Goal: Find specific page/section: Find specific page/section

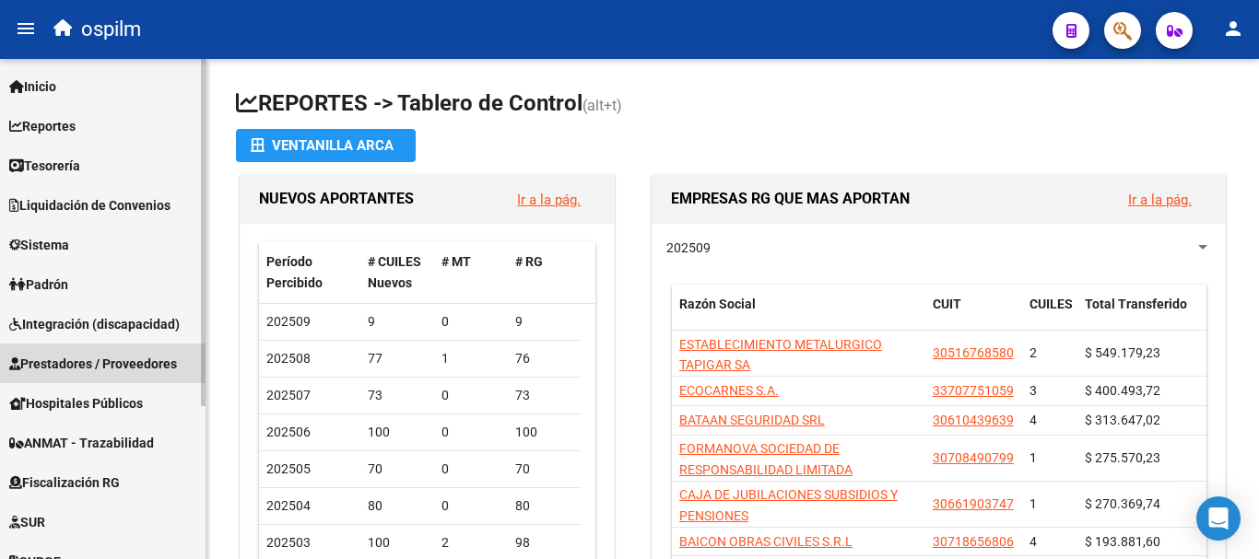
click at [80, 363] on span "Prestadores / Proveedores" at bounding box center [93, 364] width 168 height 20
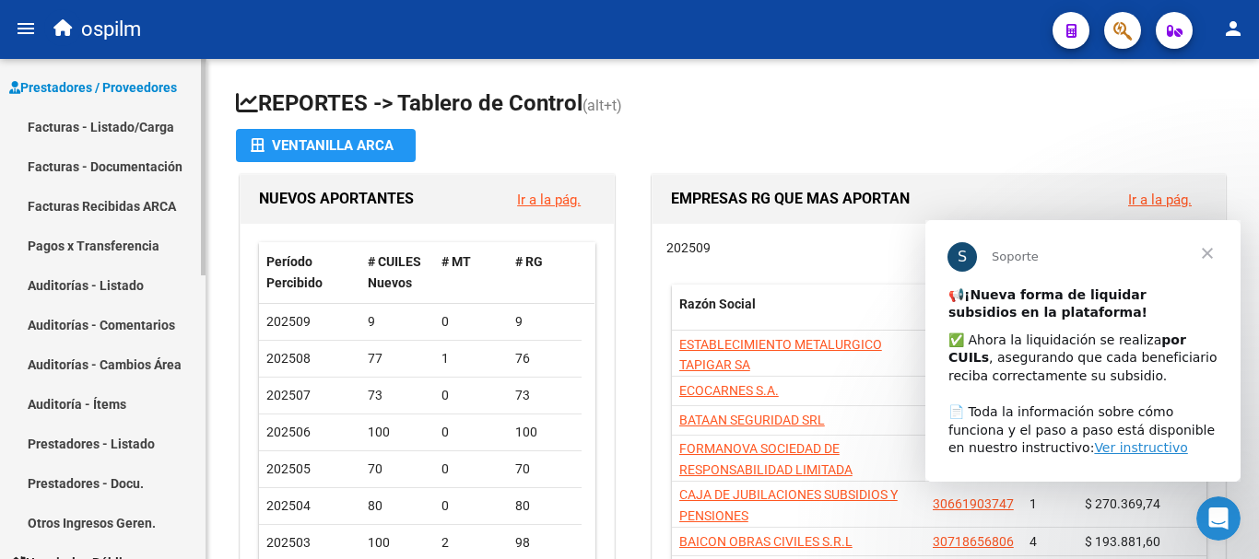
click at [80, 281] on link "Auditorías - Listado" at bounding box center [103, 285] width 206 height 40
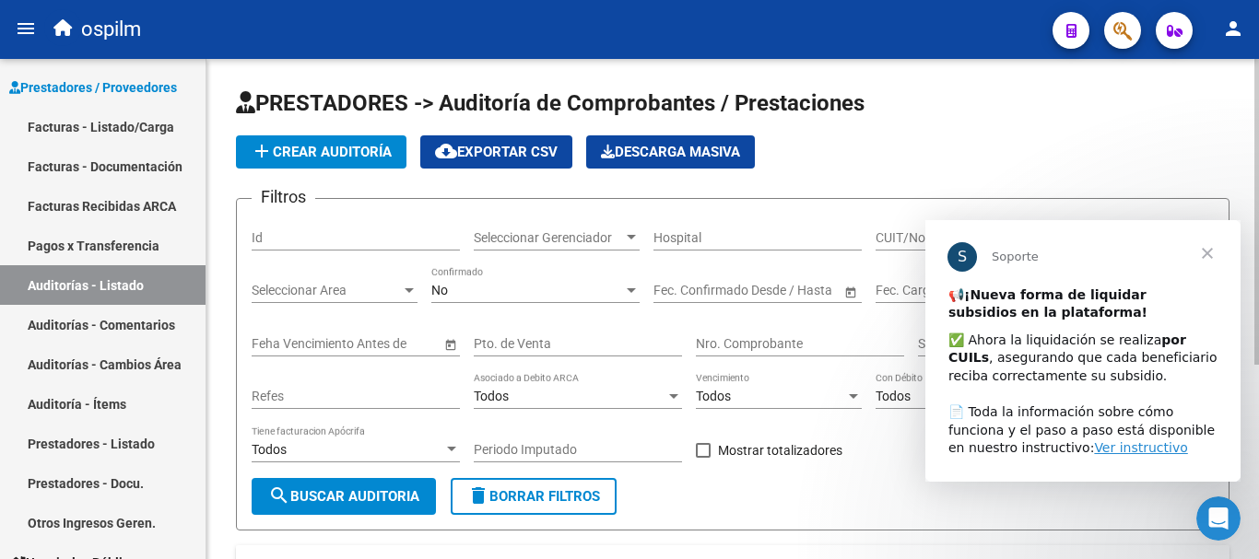
click at [1209, 253] on span "Cerrar" at bounding box center [1207, 252] width 66 height 66
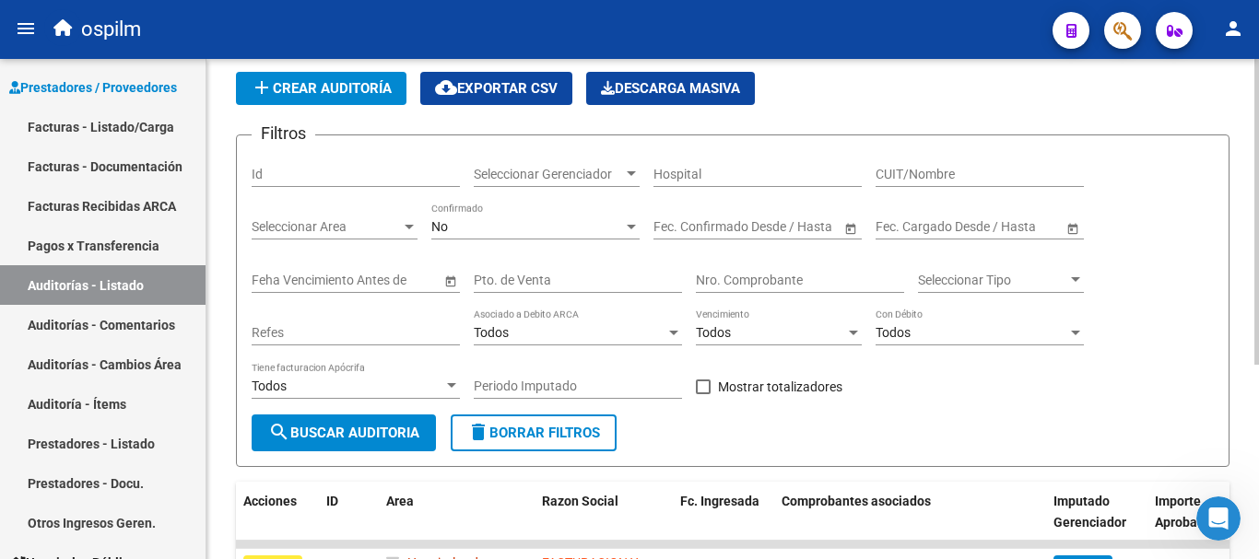
scroll to position [92, 0]
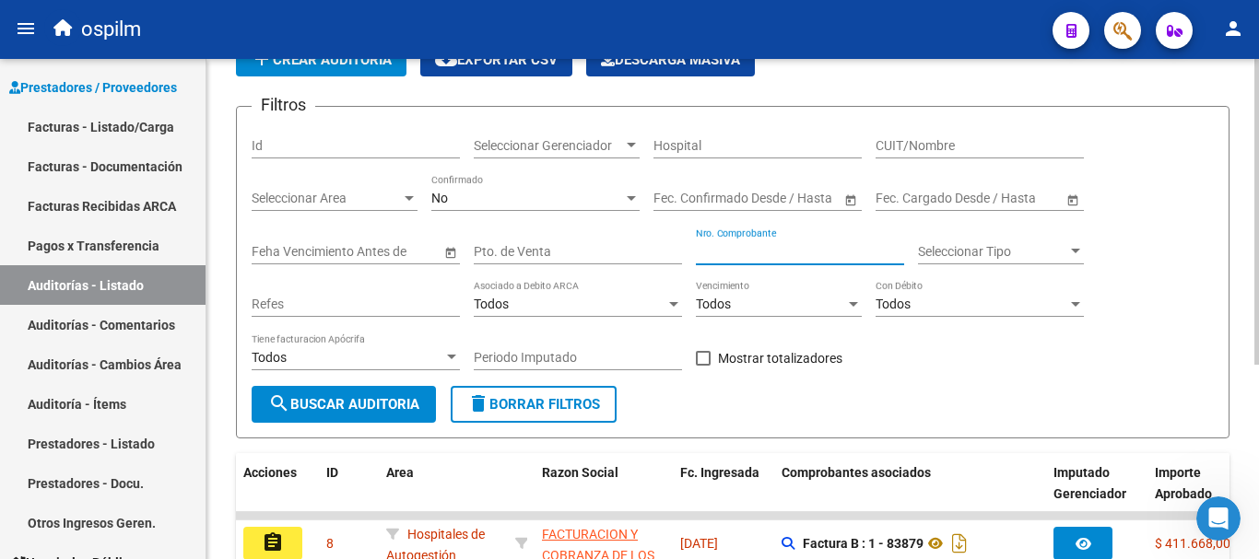
click at [818, 245] on input "Nro. Comprobante" at bounding box center [800, 252] width 208 height 16
type input "85135"
click at [353, 417] on button "search Buscar Auditoria" at bounding box center [344, 404] width 184 height 37
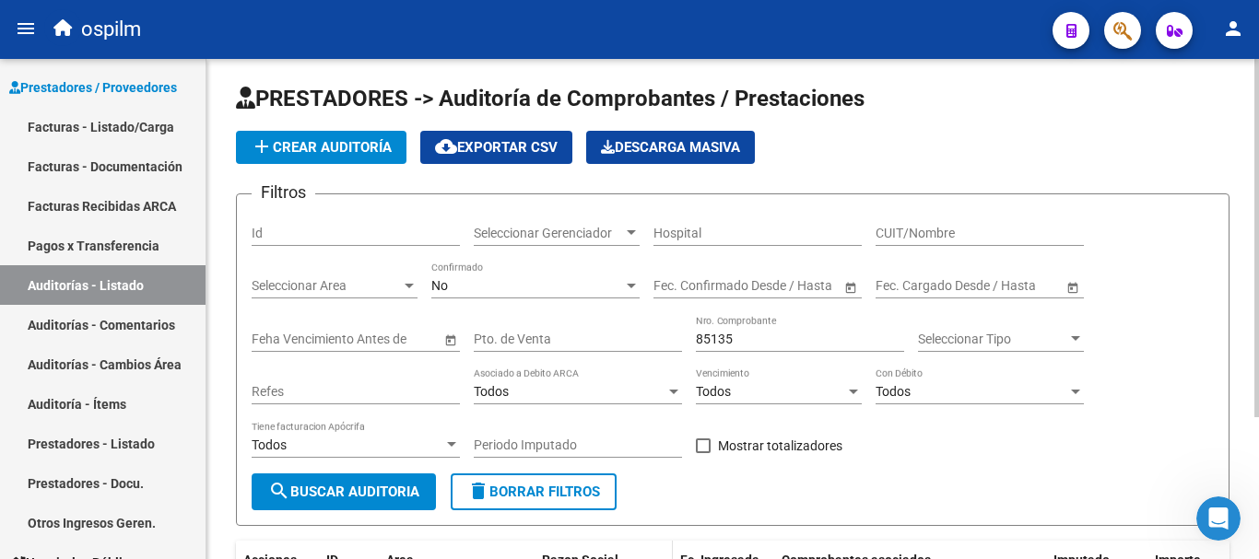
scroll to position [0, 0]
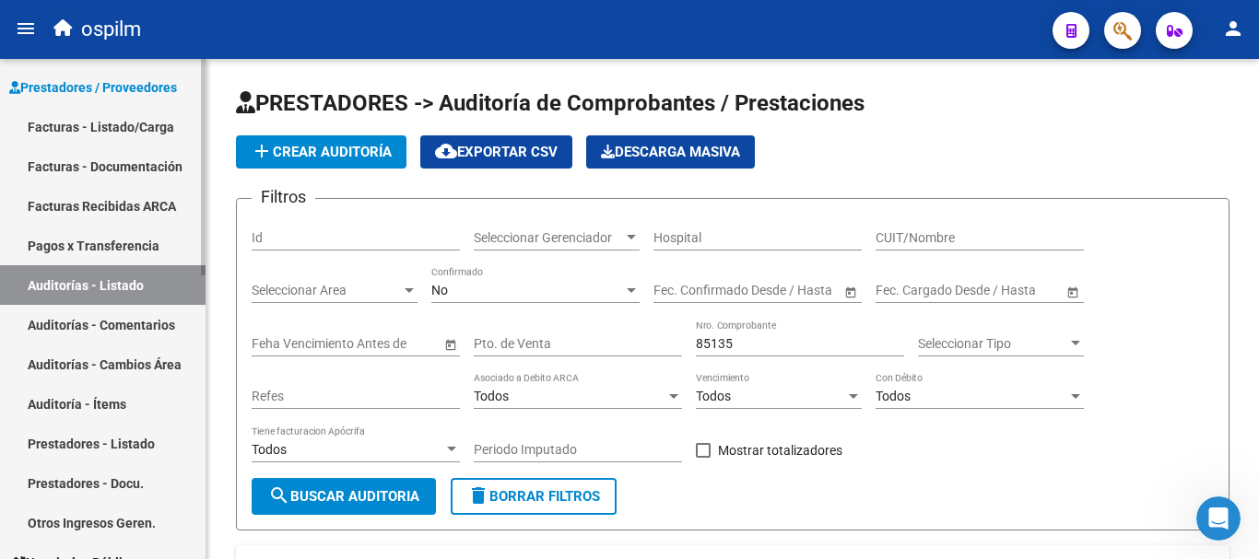
click at [79, 386] on link "Auditoría - Ítems" at bounding box center [103, 404] width 206 height 40
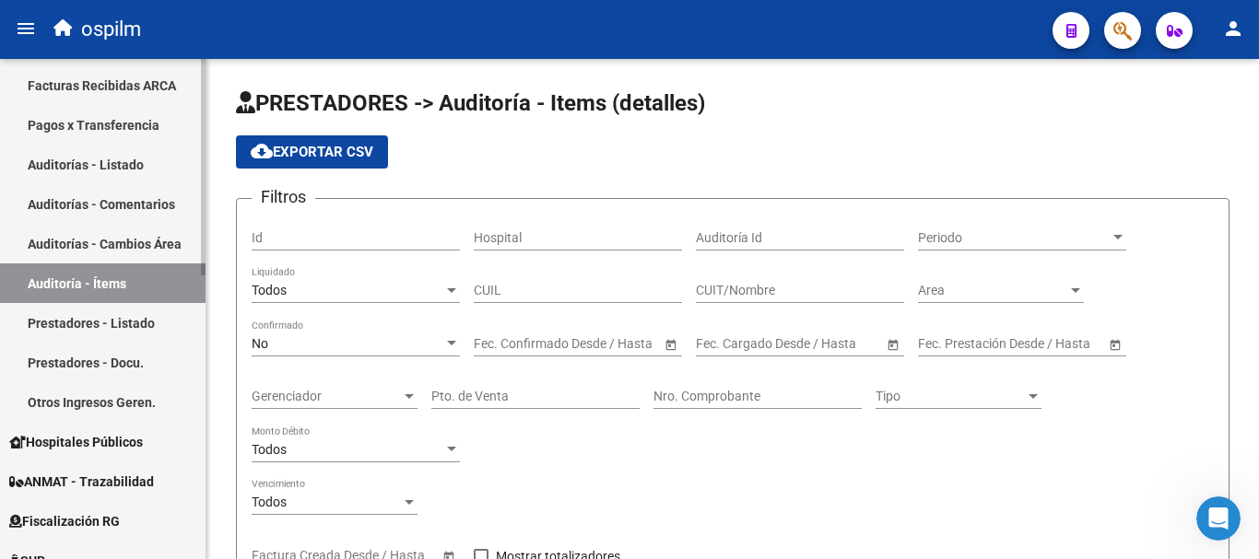
scroll to position [276, 0]
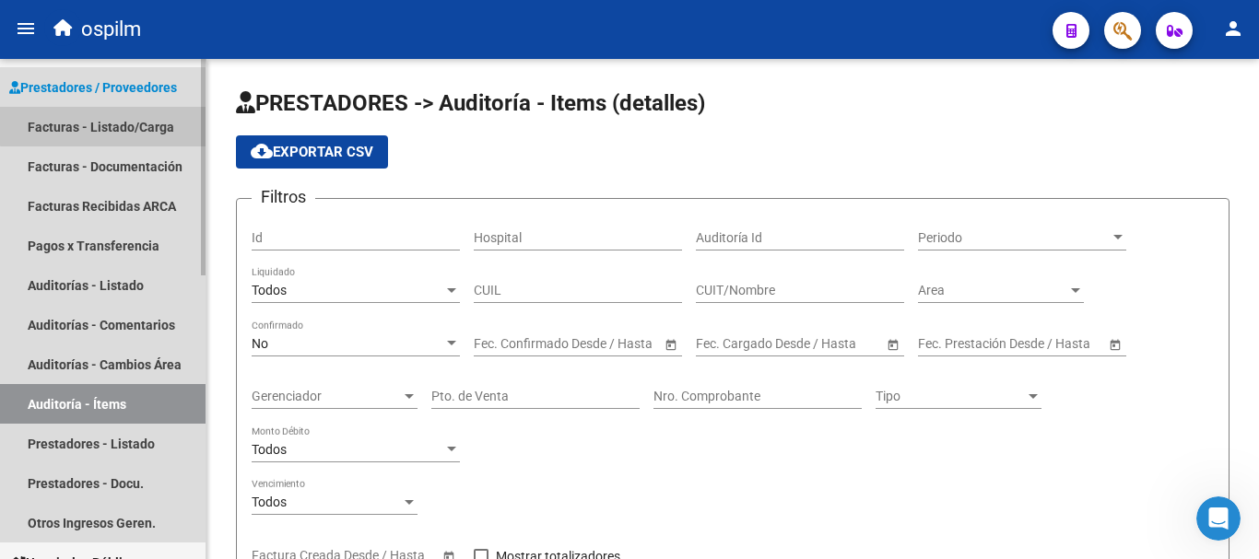
click at [104, 118] on link "Facturas - Listado/Carga" at bounding box center [103, 127] width 206 height 40
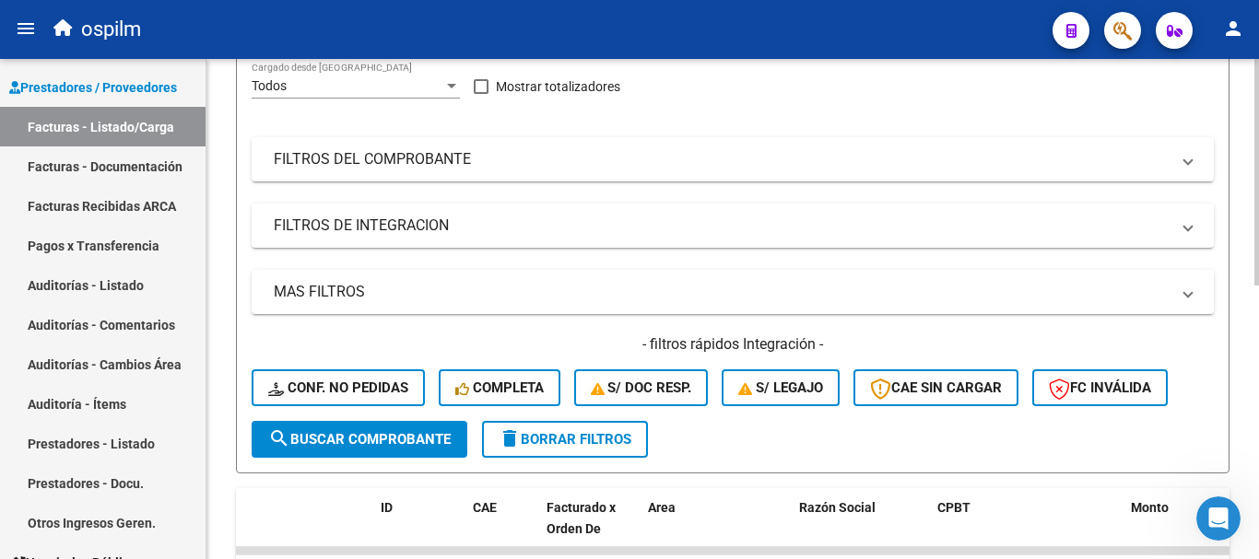
scroll to position [184, 0]
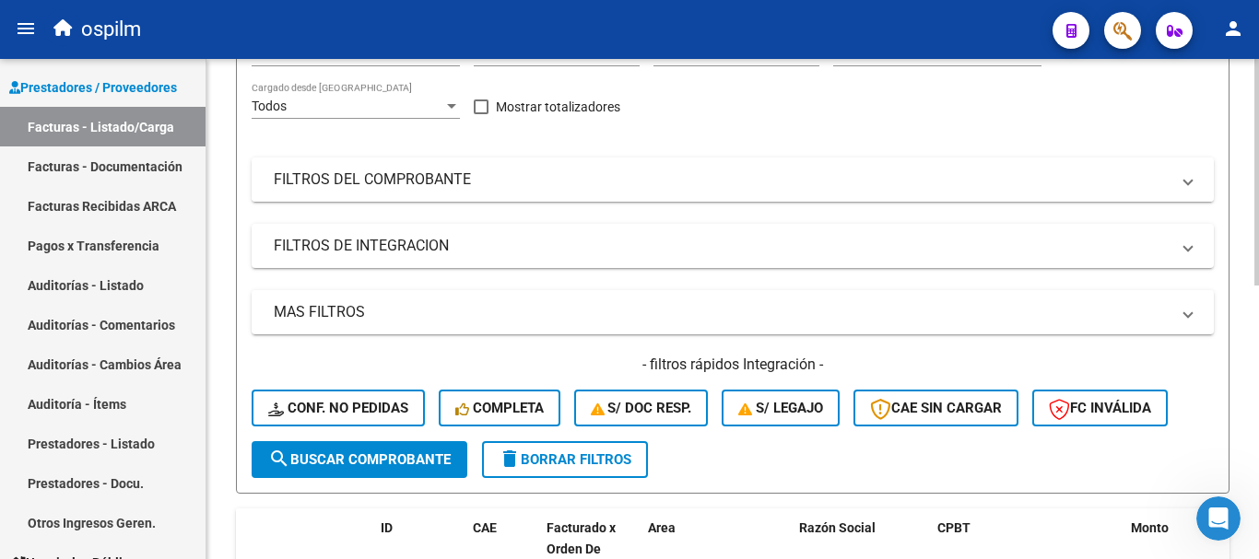
click at [422, 190] on mat-expansion-panel-header "FILTROS DEL COMPROBANTE" at bounding box center [733, 180] width 962 height 44
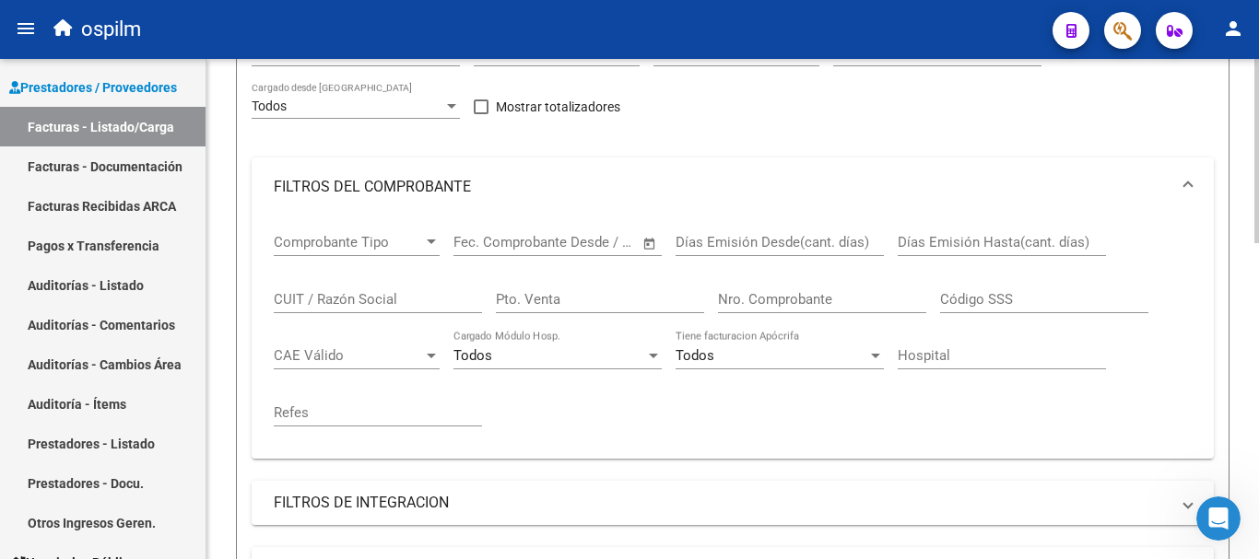
click at [778, 302] on input "Nro. Comprobante" at bounding box center [822, 299] width 208 height 17
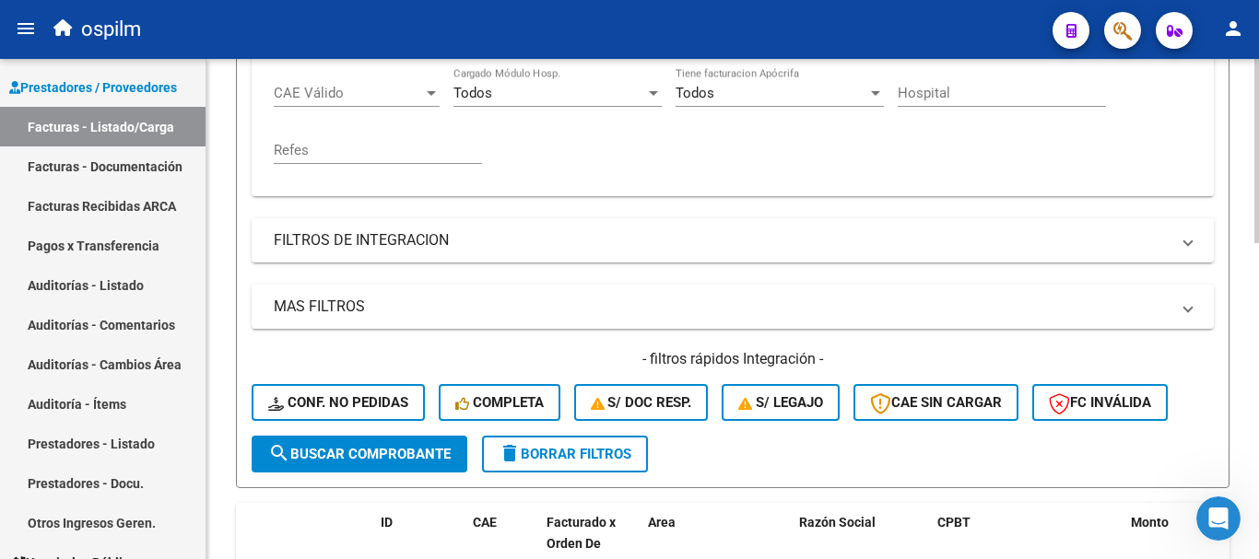
scroll to position [461, 0]
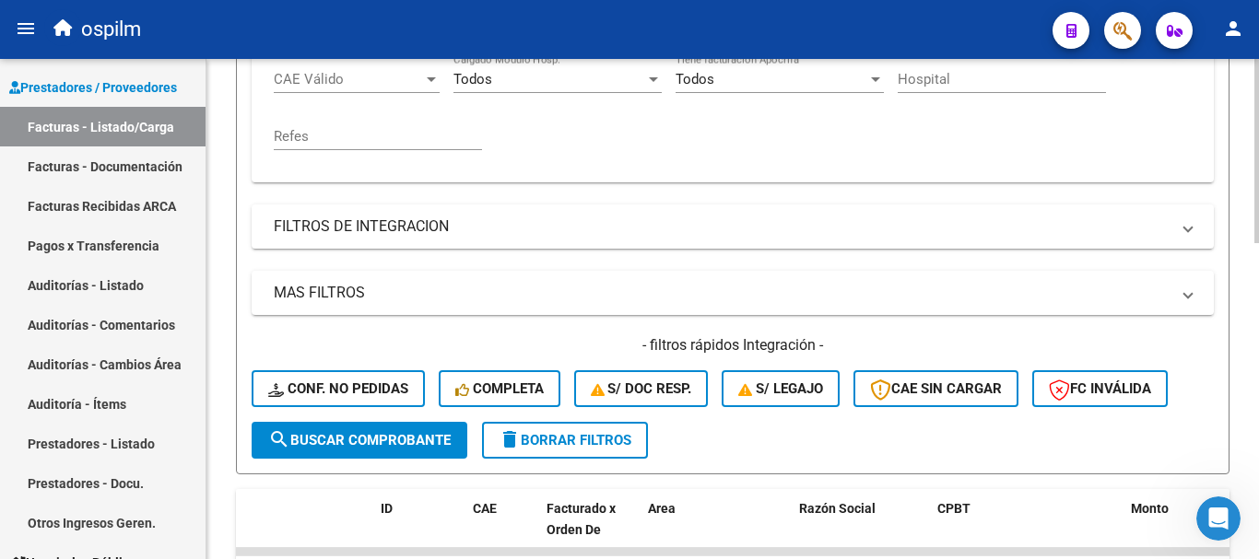
type input "85135"
click at [400, 428] on button "search Buscar Comprobante" at bounding box center [360, 440] width 216 height 37
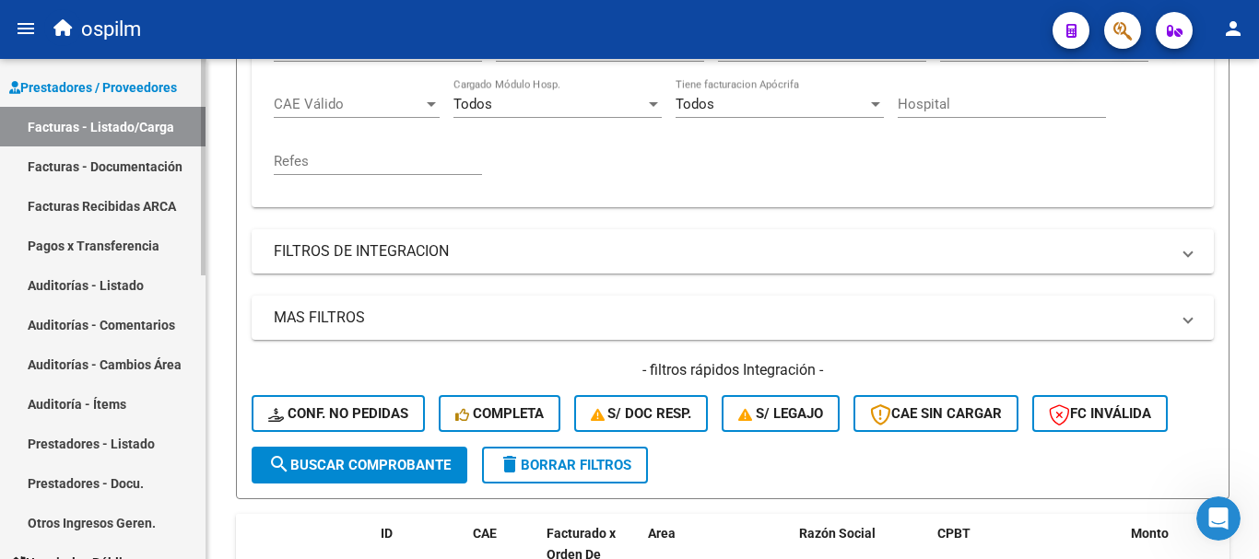
scroll to position [417, 0]
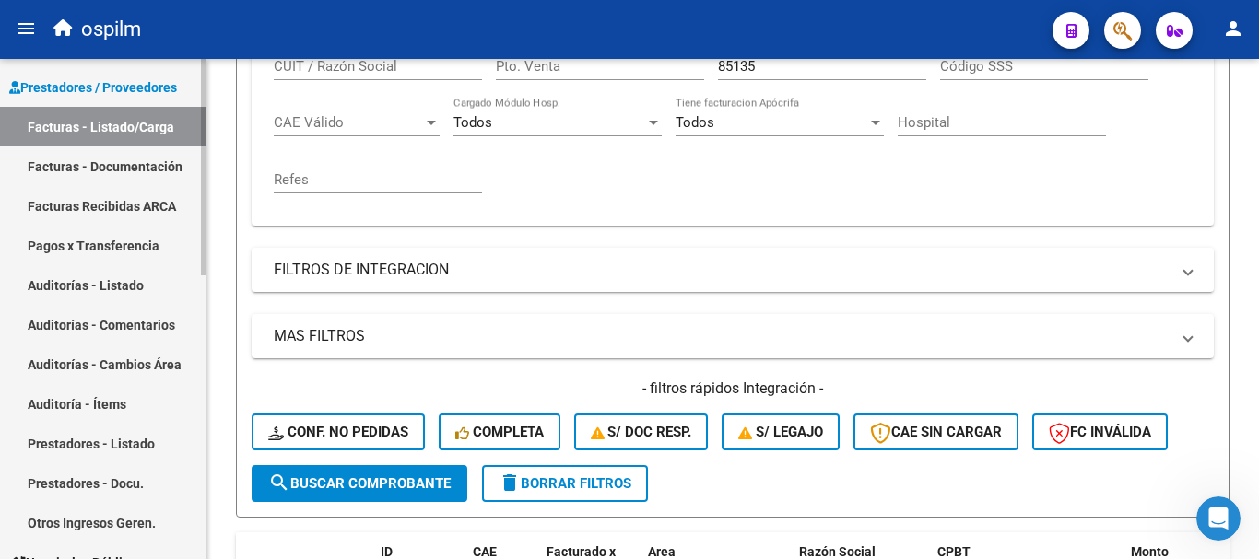
click at [146, 170] on link "Facturas - Documentación" at bounding box center [103, 167] width 206 height 40
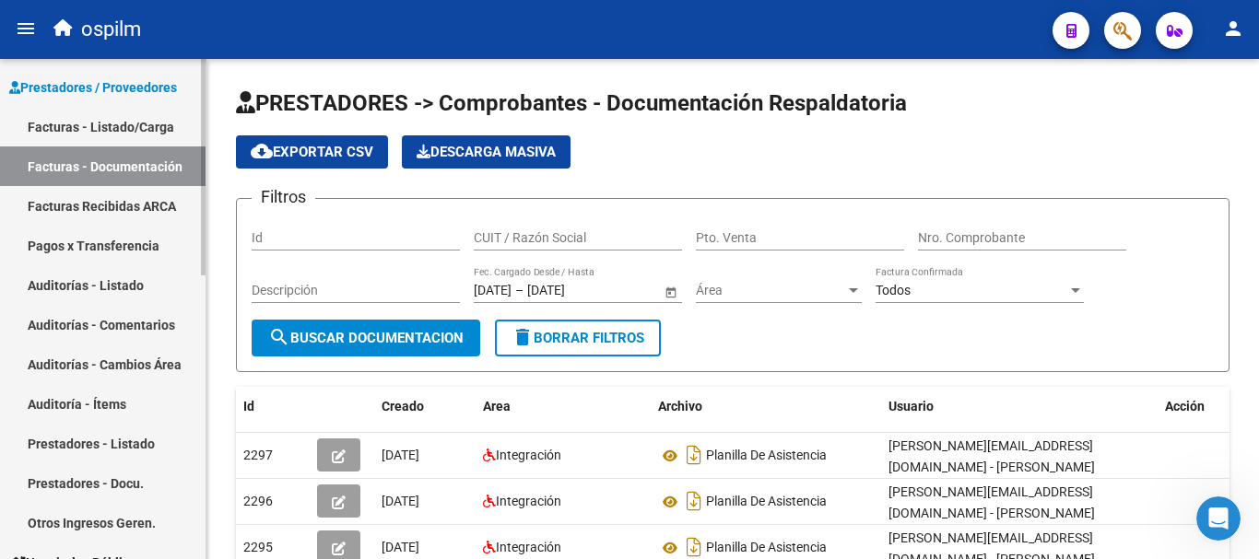
click at [135, 361] on link "Auditorías - Cambios Área" at bounding box center [103, 365] width 206 height 40
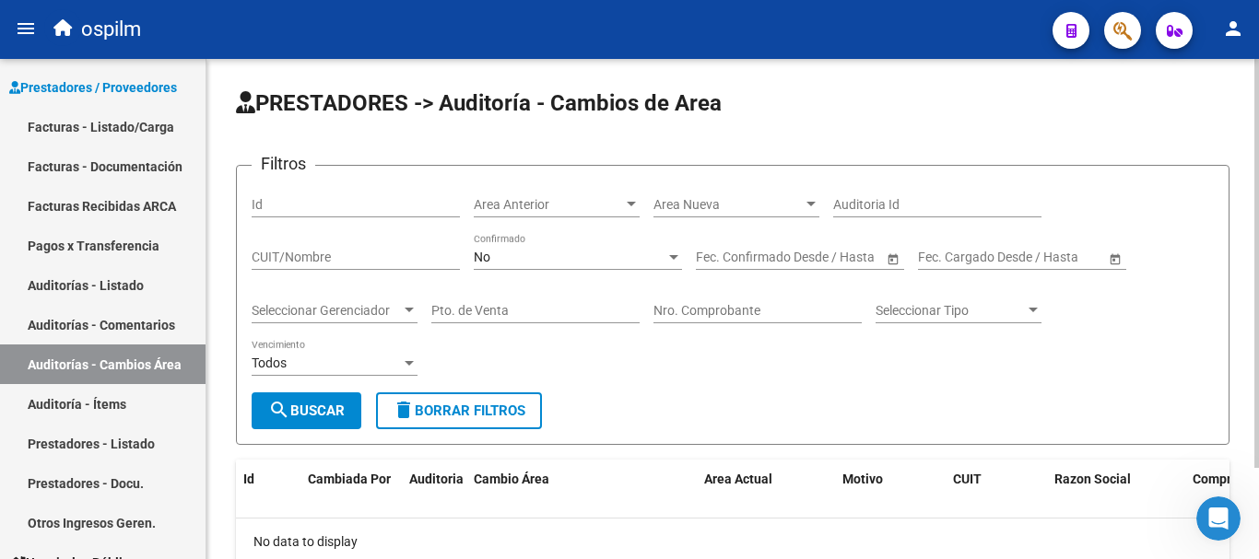
click at [622, 263] on div "No" at bounding box center [570, 258] width 192 height 16
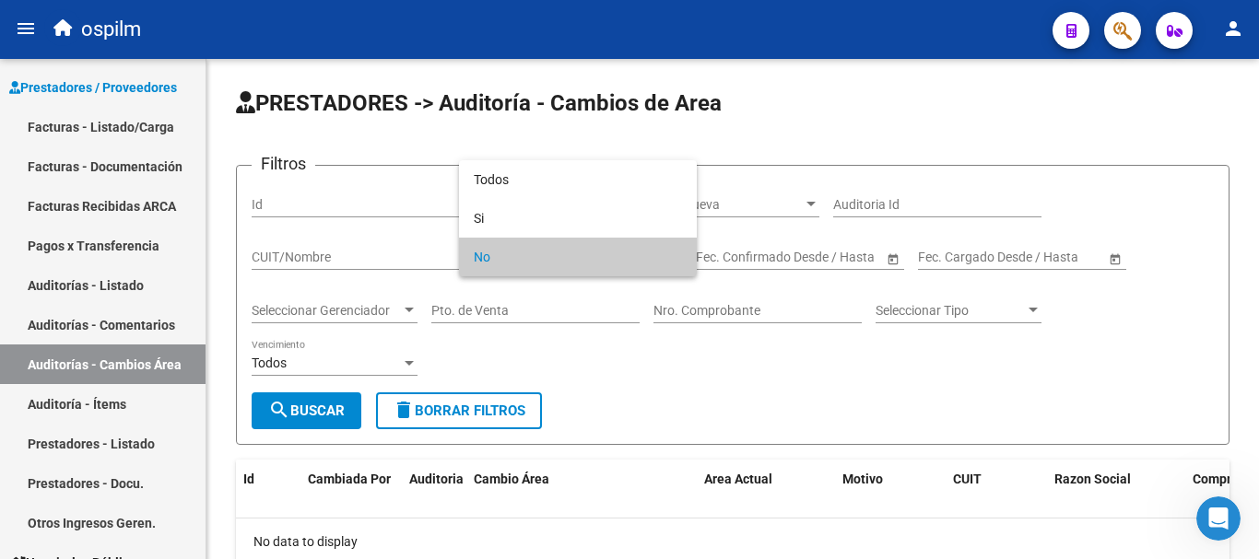
click at [165, 327] on div at bounding box center [629, 279] width 1259 height 559
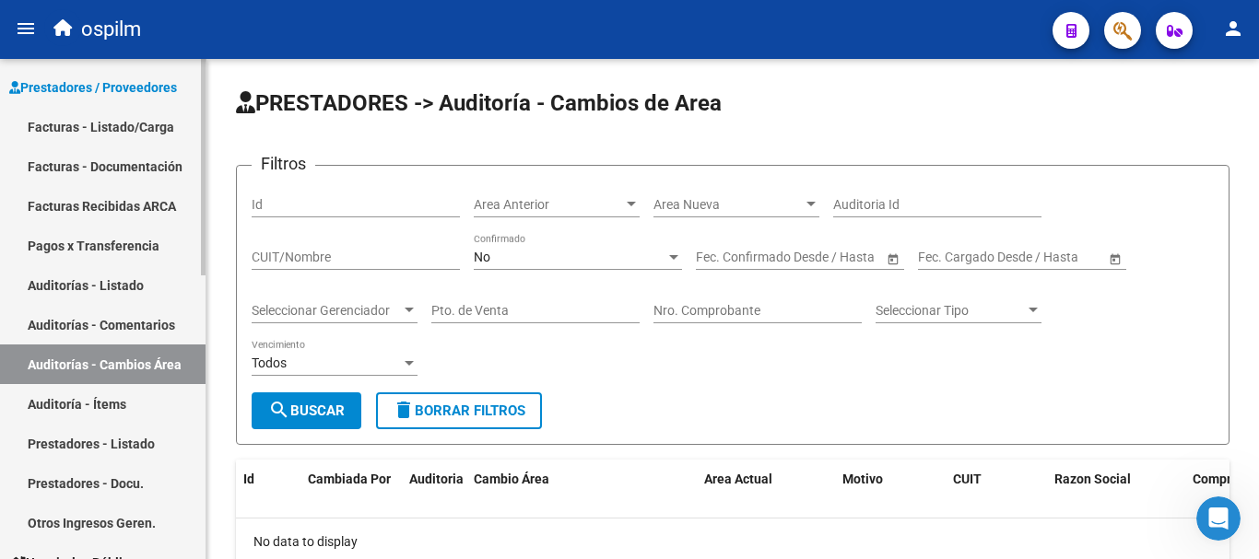
click at [147, 325] on link "Auditorías - Comentarios" at bounding box center [103, 325] width 206 height 40
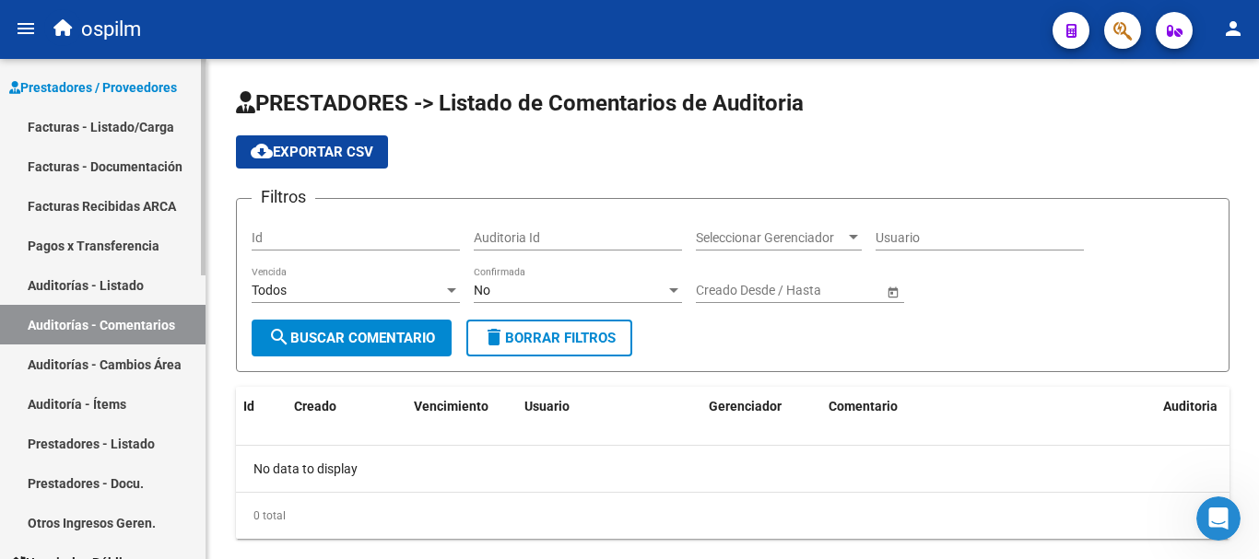
click at [148, 288] on link "Auditorías - Listado" at bounding box center [103, 285] width 206 height 40
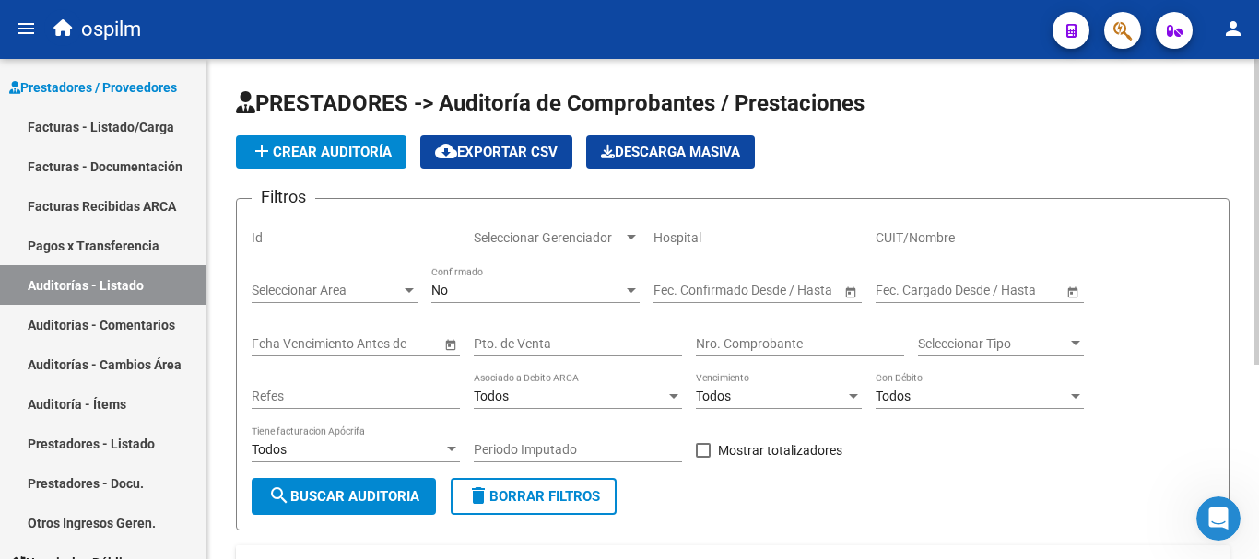
click at [538, 288] on div "No" at bounding box center [527, 291] width 192 height 16
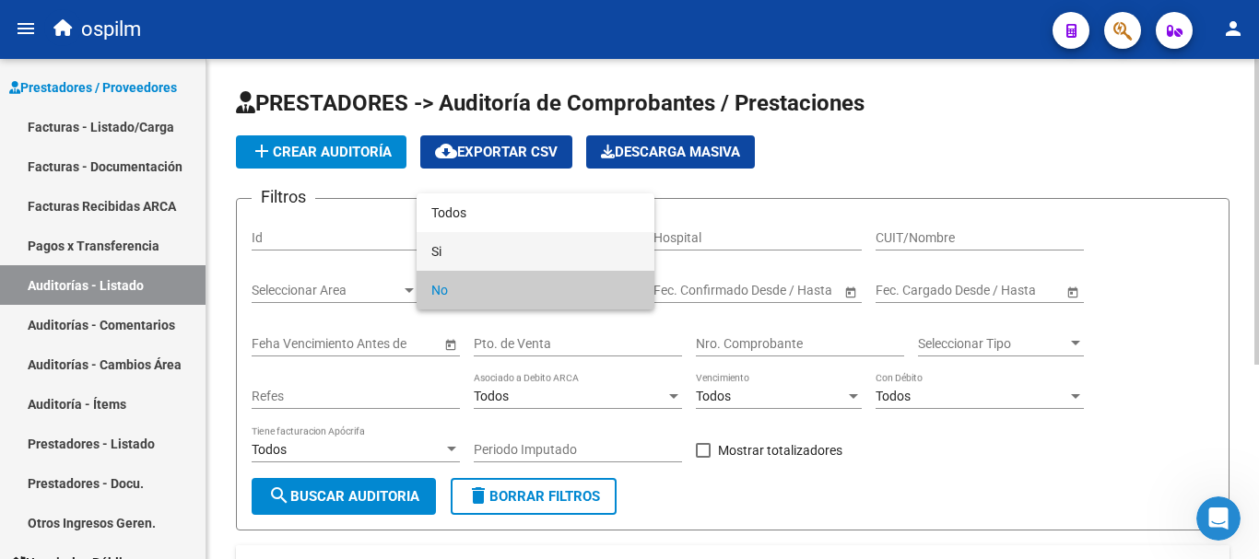
click at [461, 257] on span "Si" at bounding box center [535, 251] width 208 height 39
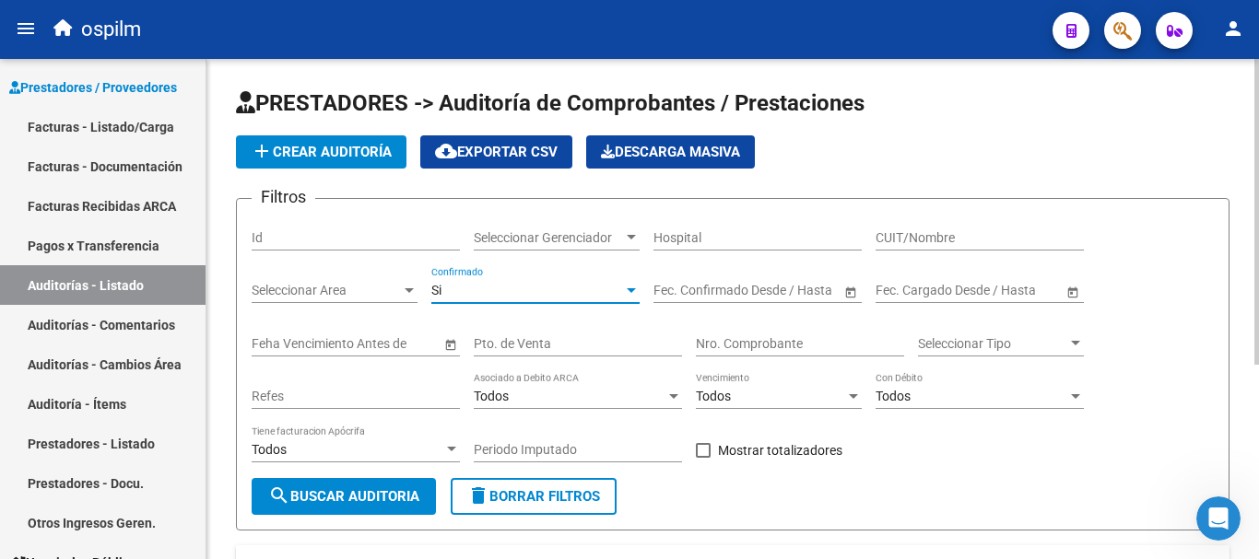
click at [752, 348] on input "Nro. Comprobante" at bounding box center [800, 344] width 208 height 16
type input "85135"
click at [378, 499] on span "search Buscar Auditoria" at bounding box center [343, 496] width 151 height 17
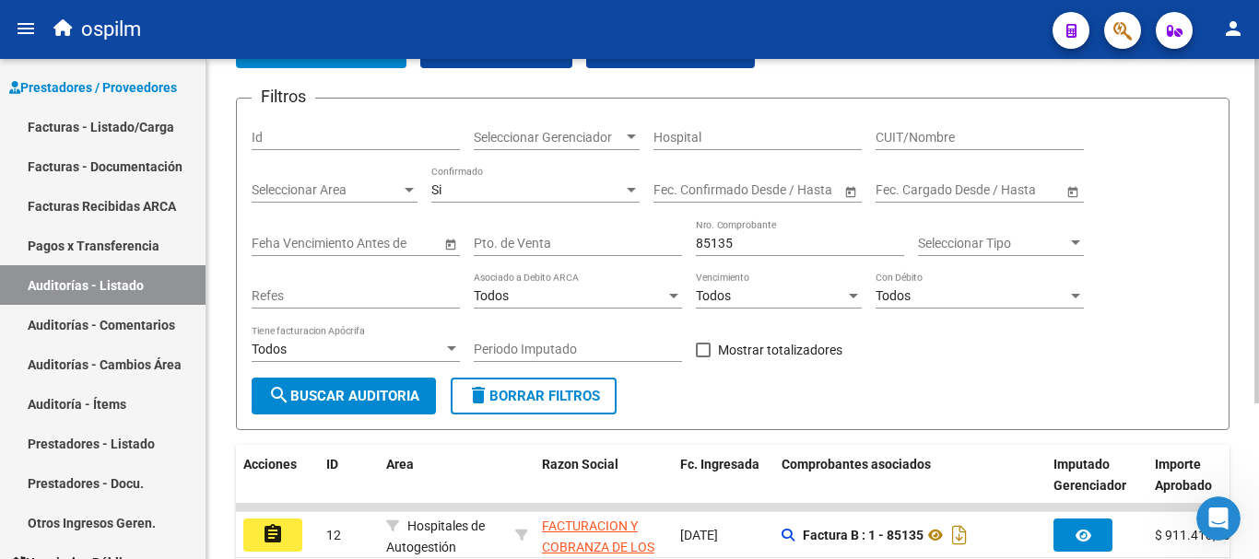
scroll to position [226, 0]
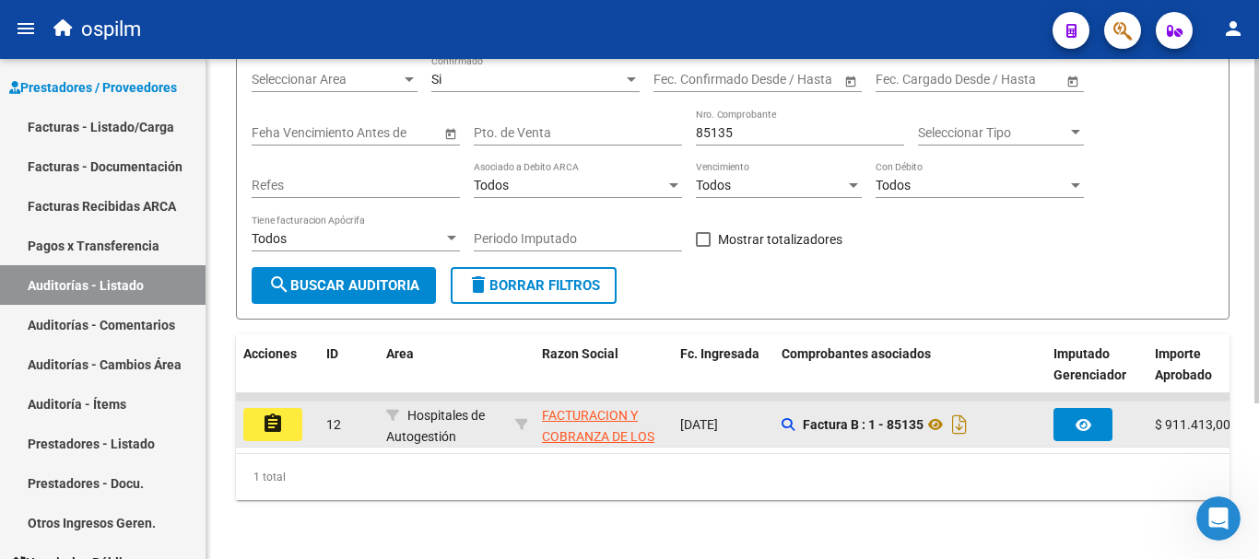
click at [267, 413] on mat-icon "assignment" at bounding box center [273, 424] width 22 height 22
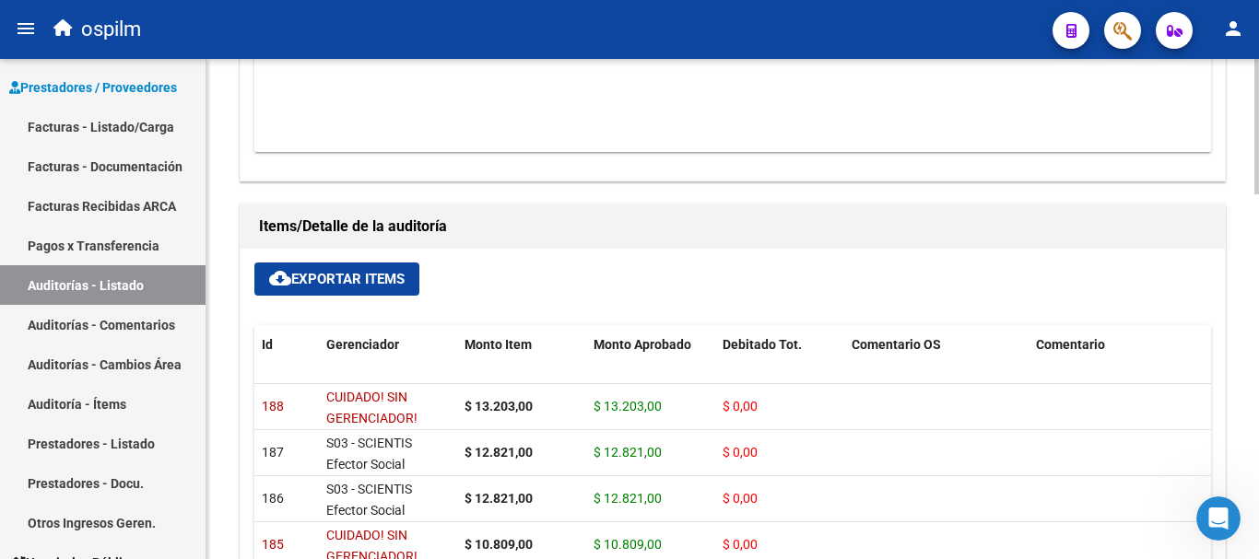
scroll to position [886, 0]
